Goal: Check status: Check status

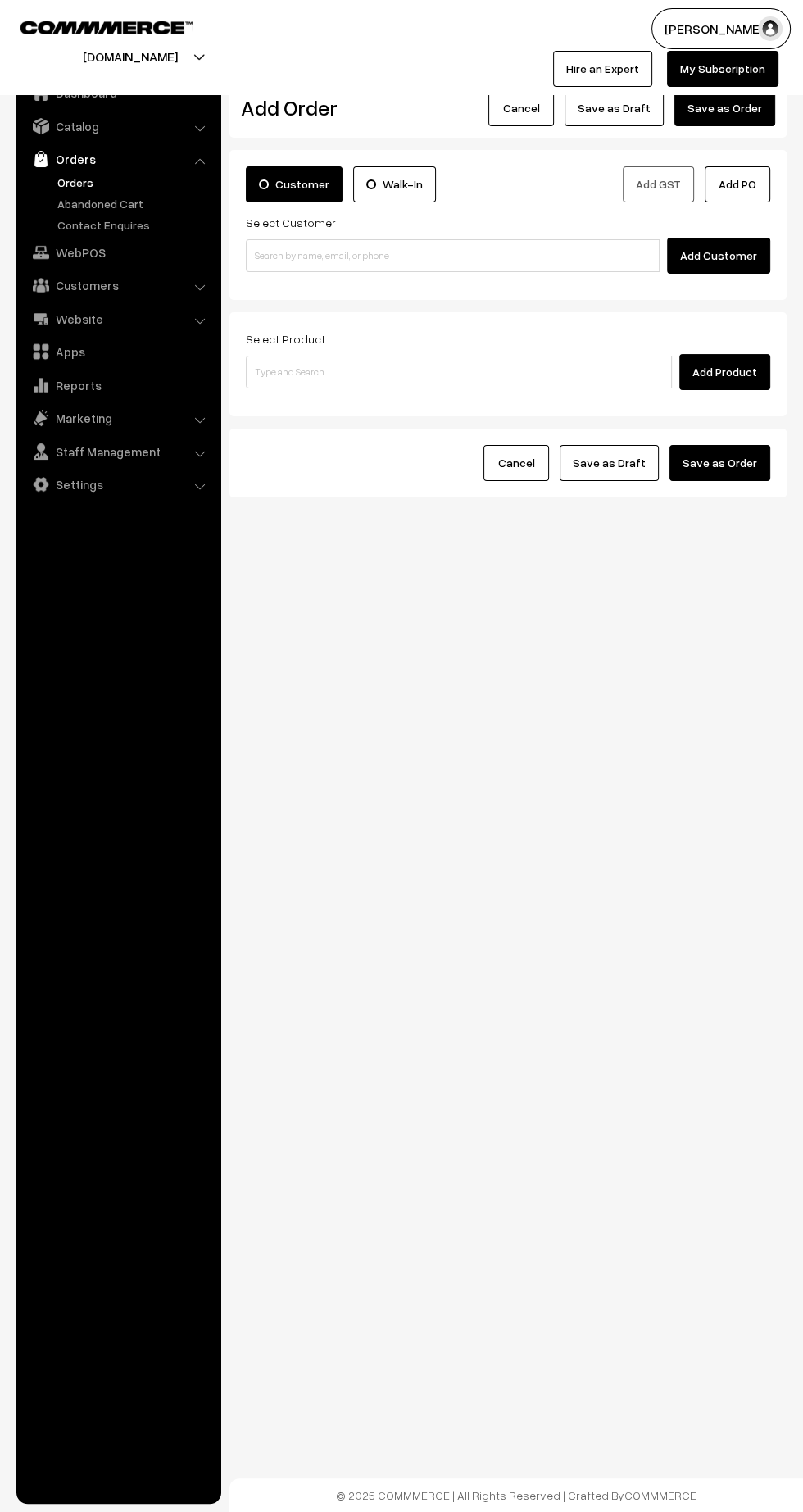
click at [68, 181] on link "Orders" at bounding box center [134, 182] width 162 height 17
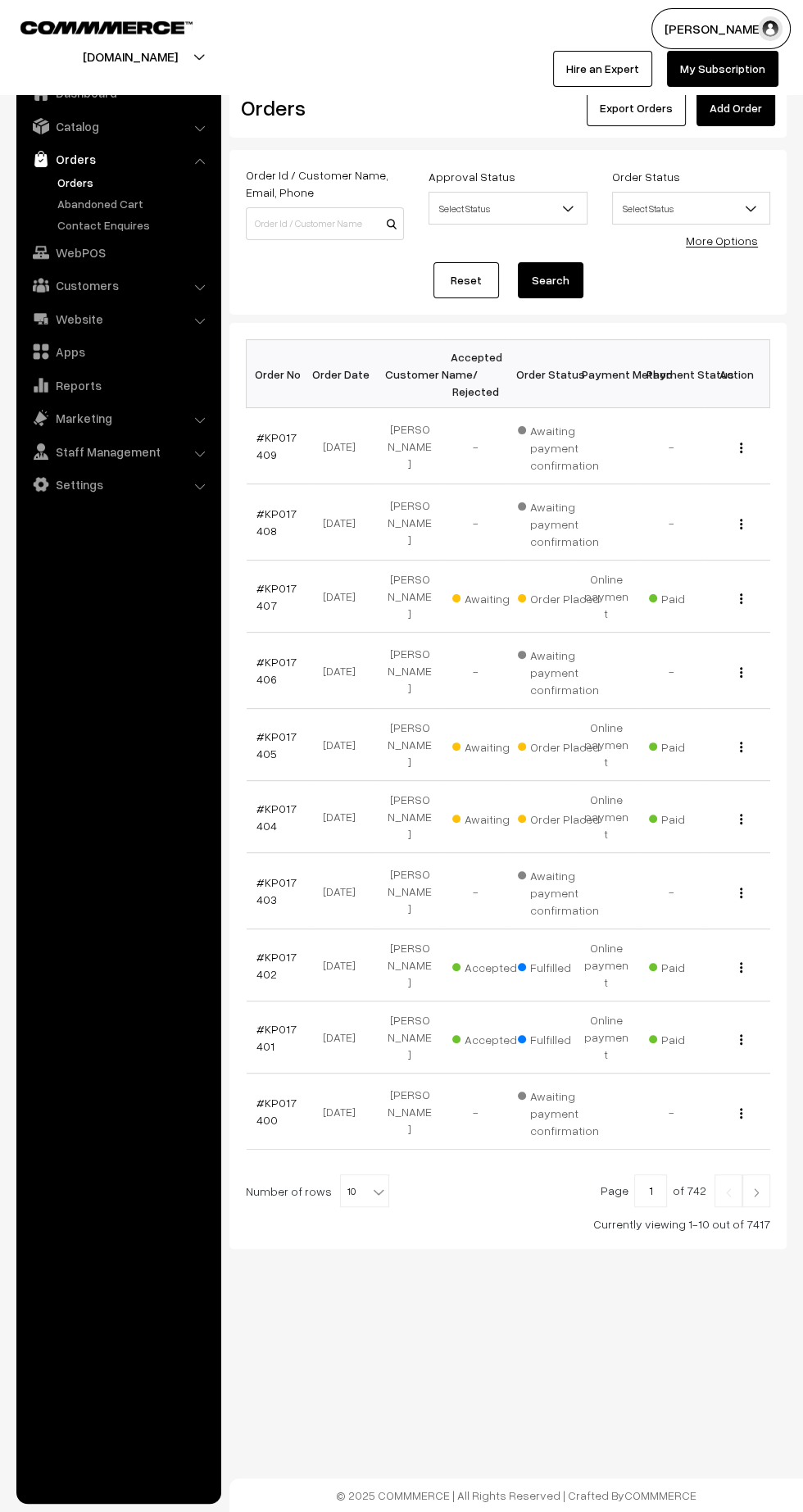
click at [264, 802] on link "#KP017404" at bounding box center [276, 817] width 40 height 31
click at [260, 730] on link "#KP017405" at bounding box center [276, 745] width 40 height 31
click at [261, 593] on link "#KP017407" at bounding box center [276, 596] width 40 height 31
click at [261, 450] on link "#KP017409" at bounding box center [276, 445] width 40 height 31
click at [275, 512] on link "#KP017408" at bounding box center [276, 522] width 40 height 31
